Goal: Task Accomplishment & Management: Manage account settings

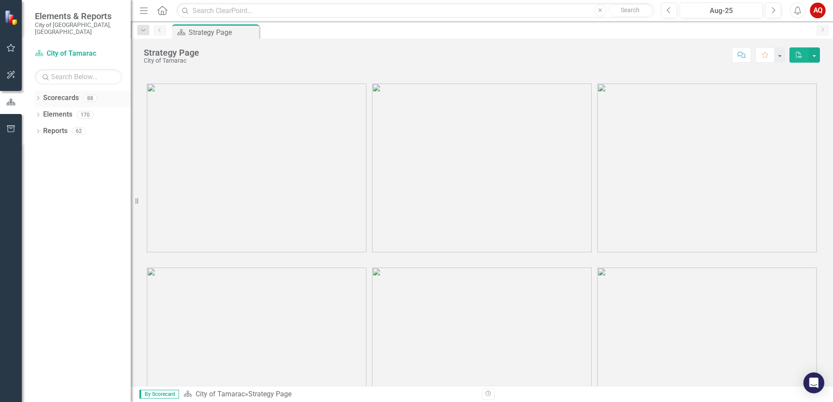
click at [37, 97] on icon "Dropdown" at bounding box center [38, 99] width 6 height 5
click at [42, 112] on icon at bounding box center [43, 114] width 2 height 4
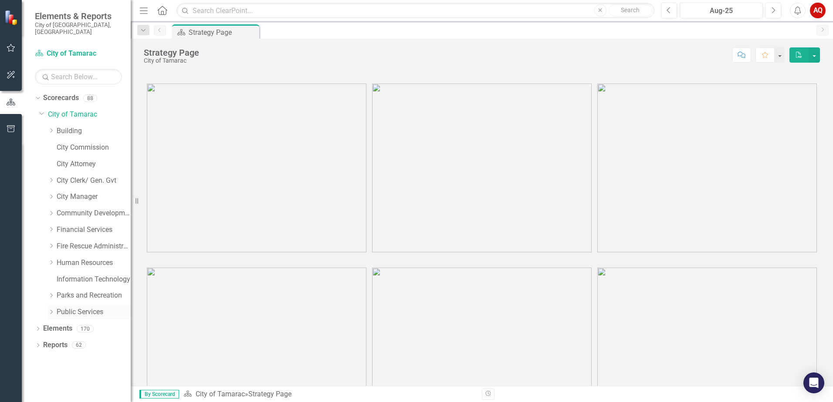
click at [51, 310] on icon "Dropdown" at bounding box center [51, 312] width 7 height 5
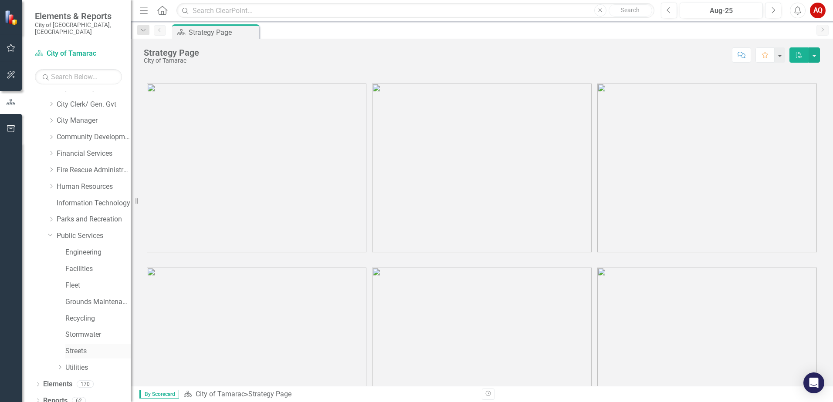
scroll to position [77, 0]
click at [84, 297] on link "Grounds Maintenance" at bounding box center [97, 302] width 65 height 10
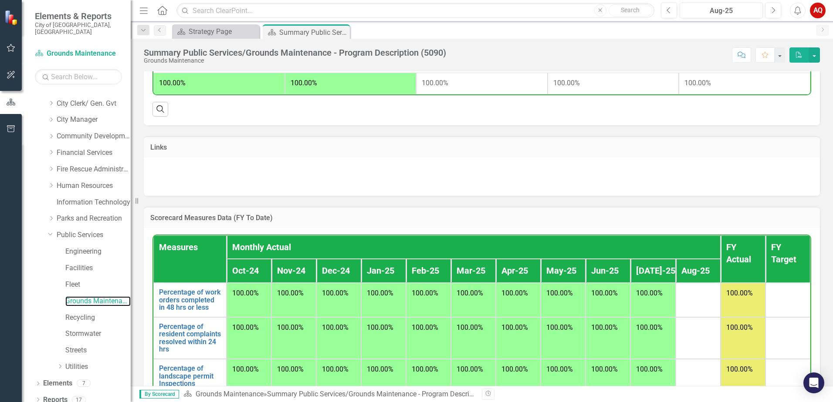
scroll to position [606, 0]
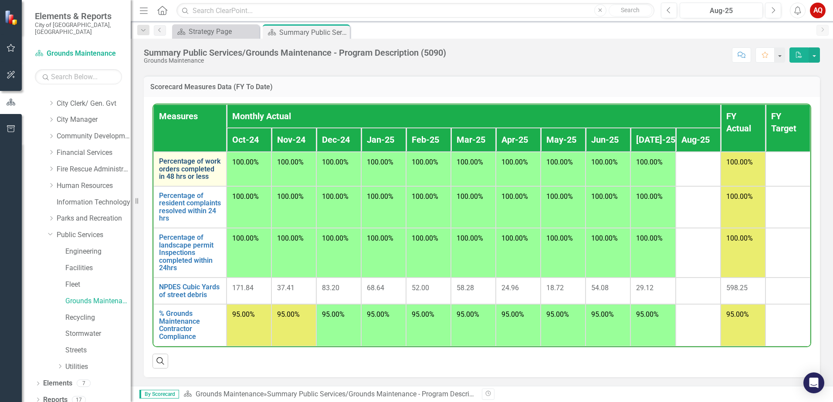
click at [184, 159] on link "Percentage of work orders completed in 48 hrs or less" at bounding box center [190, 169] width 62 height 23
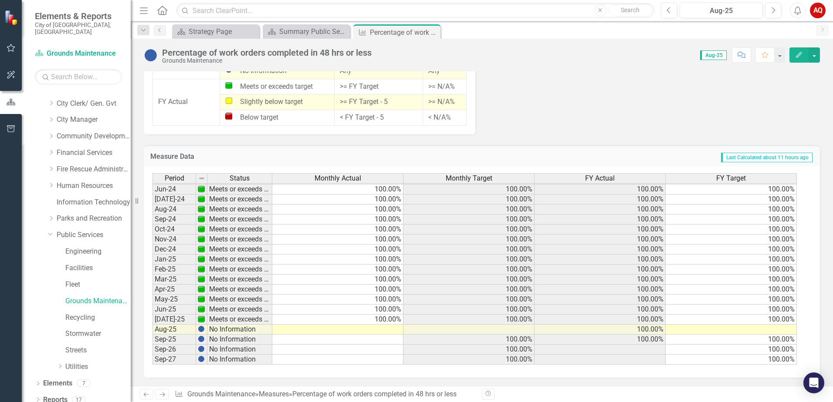
scroll to position [729, 0]
click at [381, 330] on tbody "Apr-23 Meets or exceeds target 100.00% 100.00% 100.00% 100.00% May-23 Meets or …" at bounding box center [474, 204] width 644 height 321
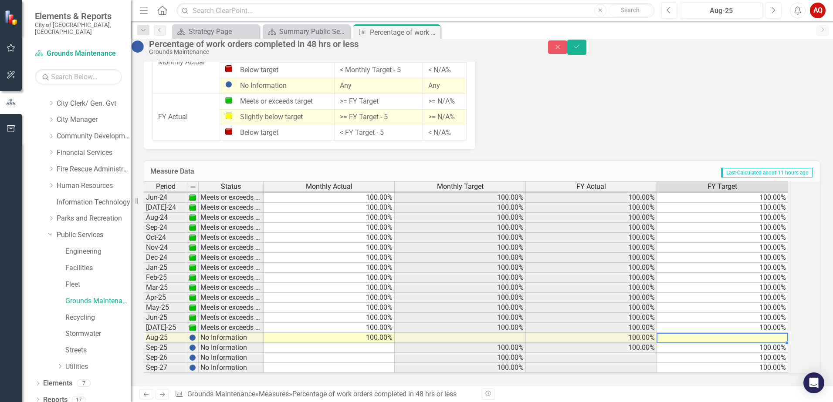
click at [776, 333] on td at bounding box center [722, 338] width 131 height 10
type textarea "100"
click at [586, 52] on button "Save" at bounding box center [576, 47] width 19 height 15
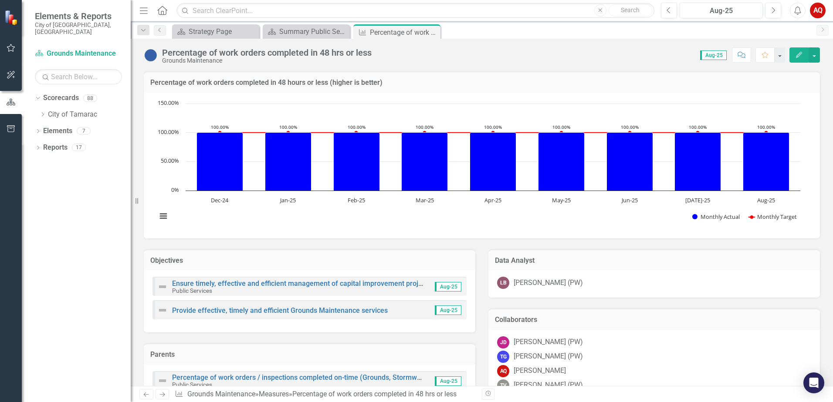
scroll to position [0, 0]
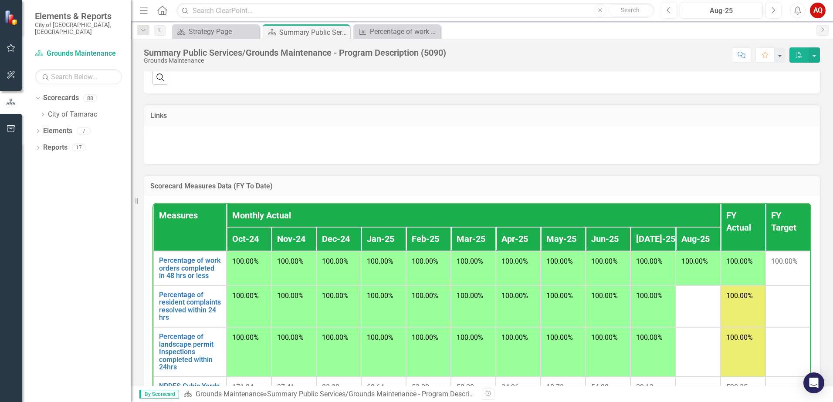
scroll to position [606, 0]
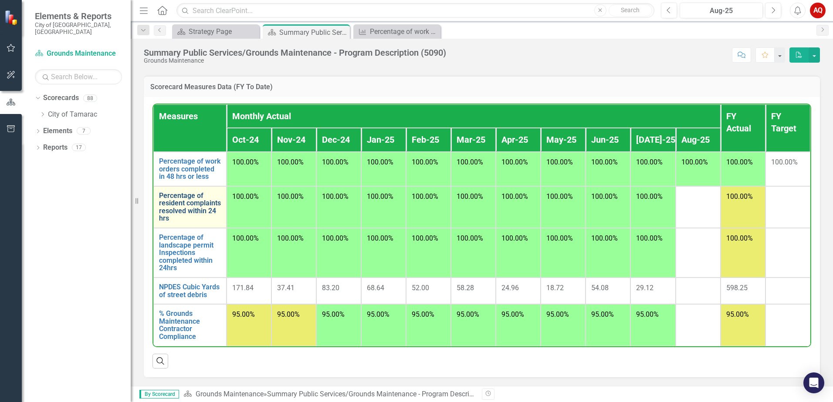
click at [193, 192] on link "Percentage of resident complaints resolved within 24 hrs" at bounding box center [190, 207] width 62 height 30
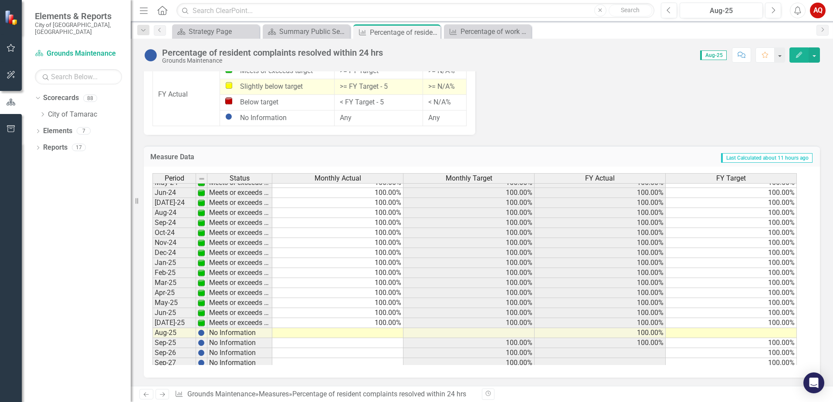
scroll to position [320, 0]
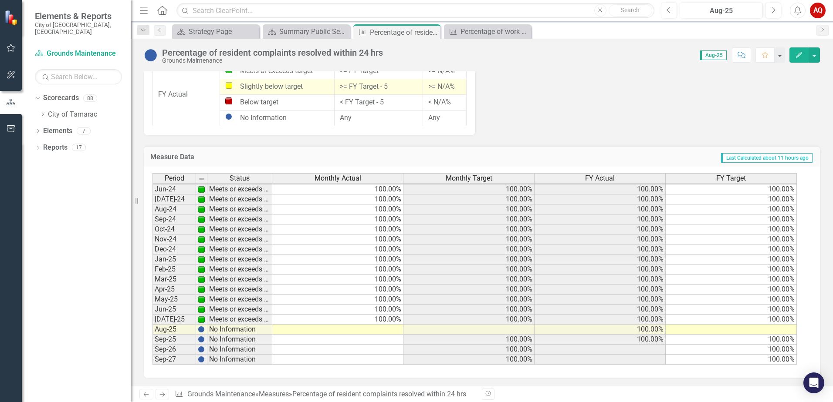
click at [384, 331] on tbody "Feb-23 Meets or exceeds target 100.00% 100.00% 100.00% 100.00% Mar-23 Meets or …" at bounding box center [474, 194] width 644 height 341
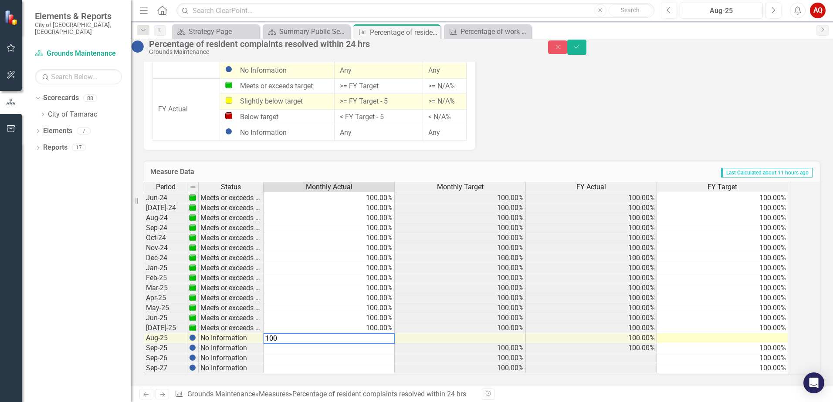
scroll to position [734, 0]
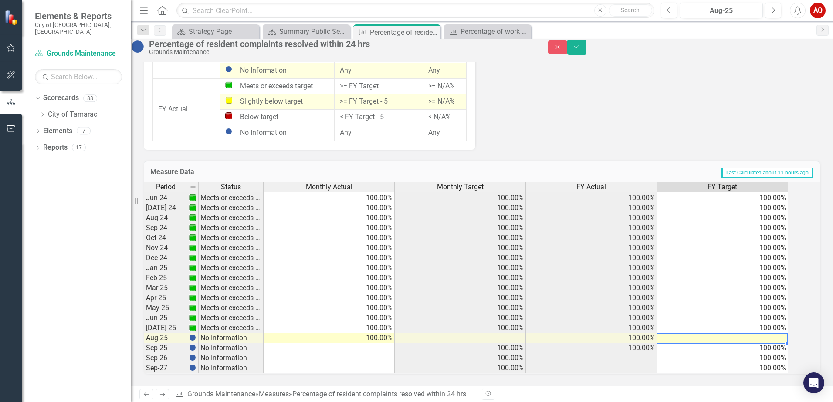
click at [776, 334] on td at bounding box center [722, 339] width 131 height 10
type textarea "100"
click at [586, 47] on button "Save" at bounding box center [576, 47] width 19 height 15
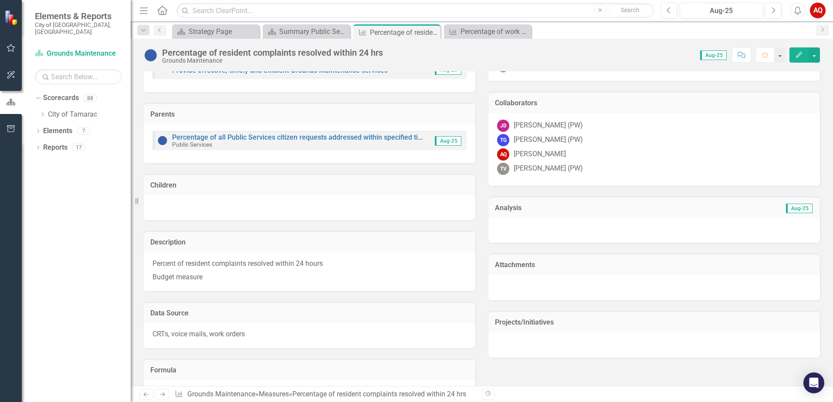
scroll to position [338, 0]
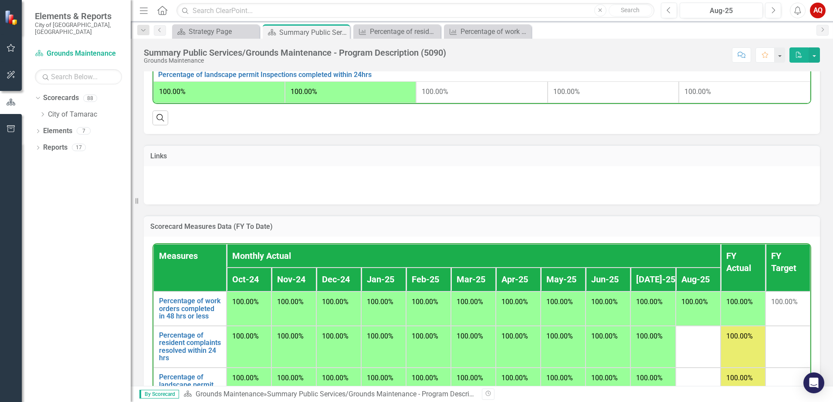
scroll to position [606, 0]
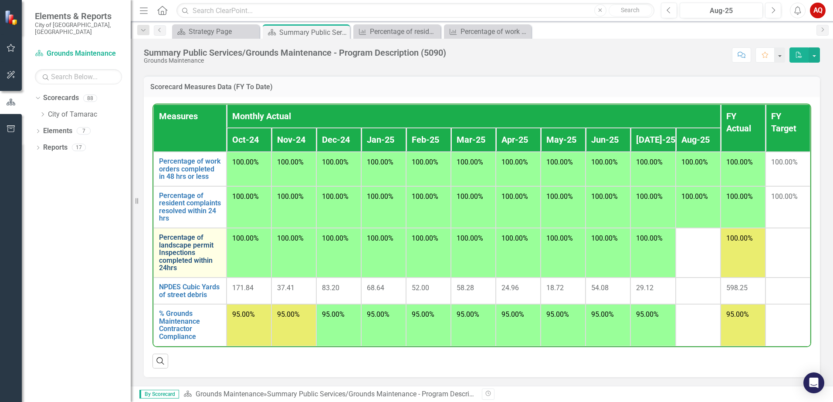
click at [181, 243] on link "Percentage of landscape permit Inspections completed within 24hrs" at bounding box center [190, 253] width 62 height 38
